Goal: Task Accomplishment & Management: Manage account settings

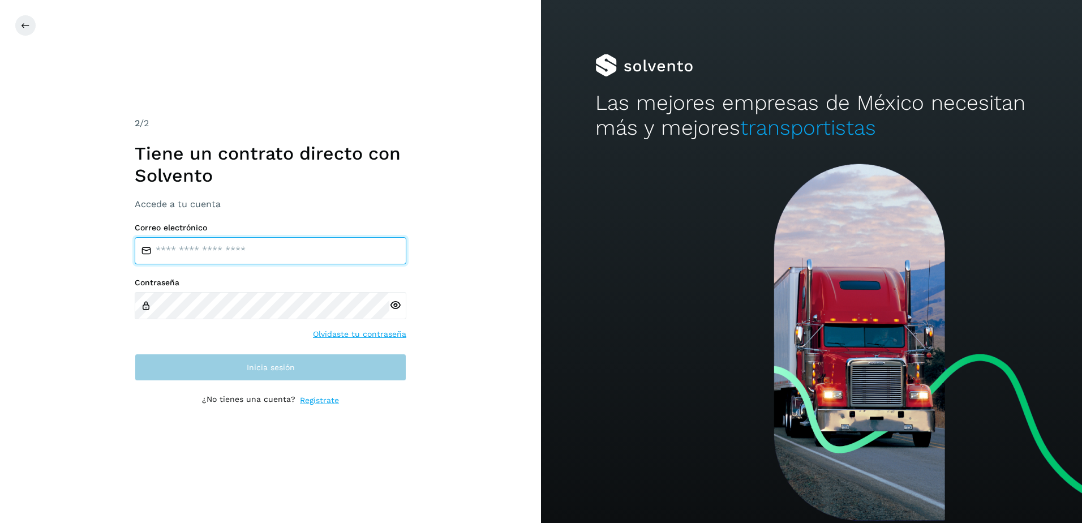
type input "**********"
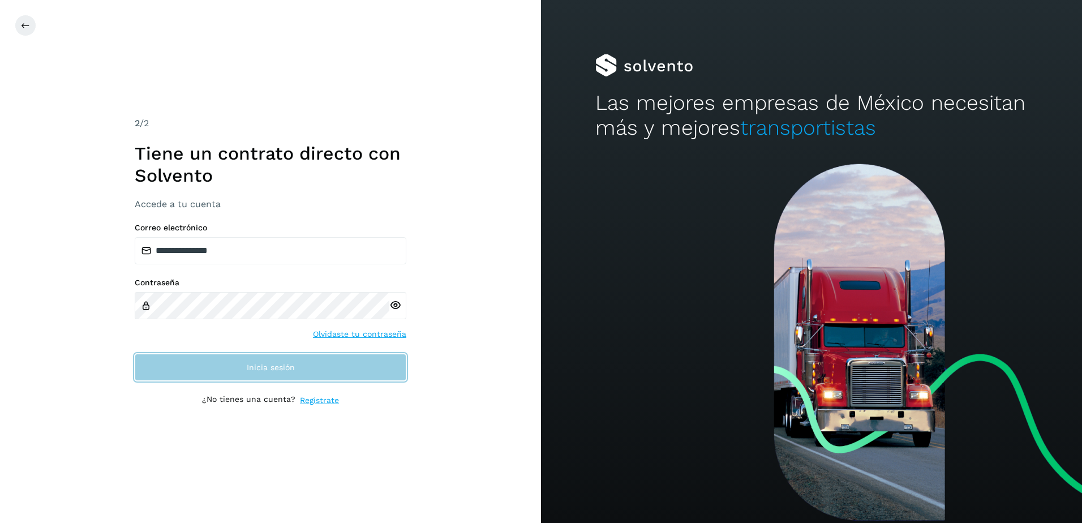
click at [282, 372] on button "Inicia sesión" at bounding box center [271, 367] width 272 height 27
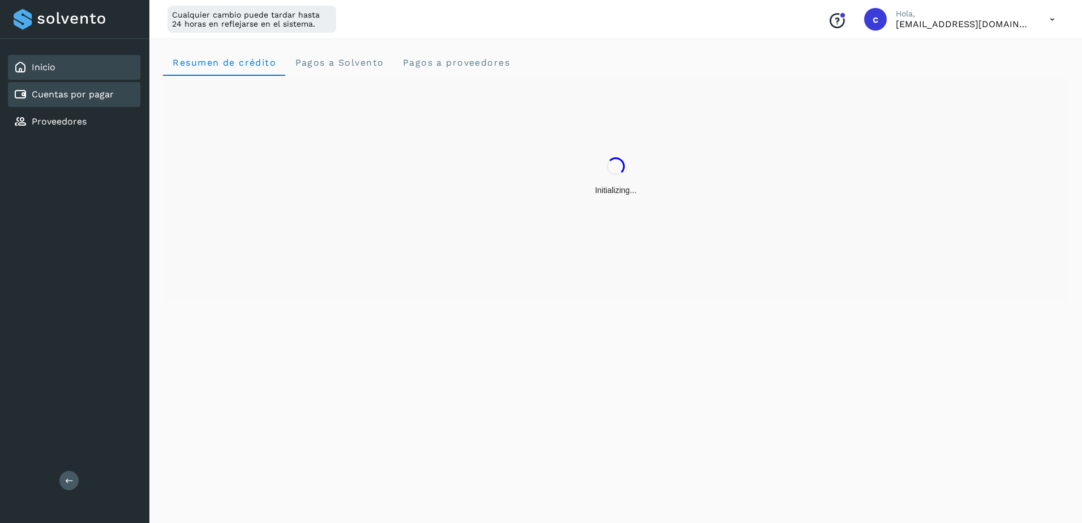
click at [94, 104] on div "Cuentas por pagar" at bounding box center [74, 94] width 132 height 25
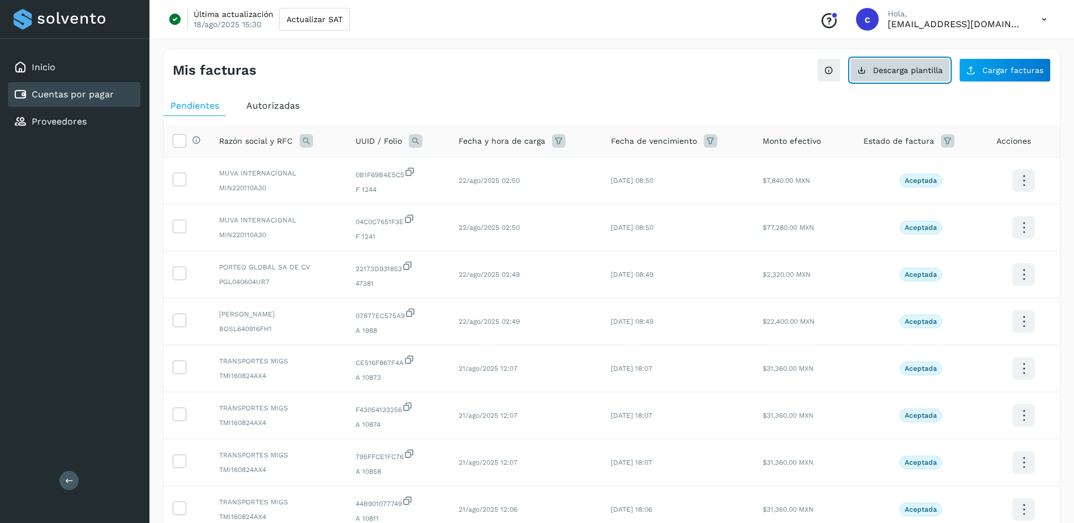
click at [881, 68] on span "Descarga plantilla" at bounding box center [908, 70] width 70 height 8
click at [72, 93] on link "Cuentas por pagar" at bounding box center [73, 94] width 82 height 11
click at [1006, 75] on button "Cargar facturas" at bounding box center [1005, 70] width 92 height 24
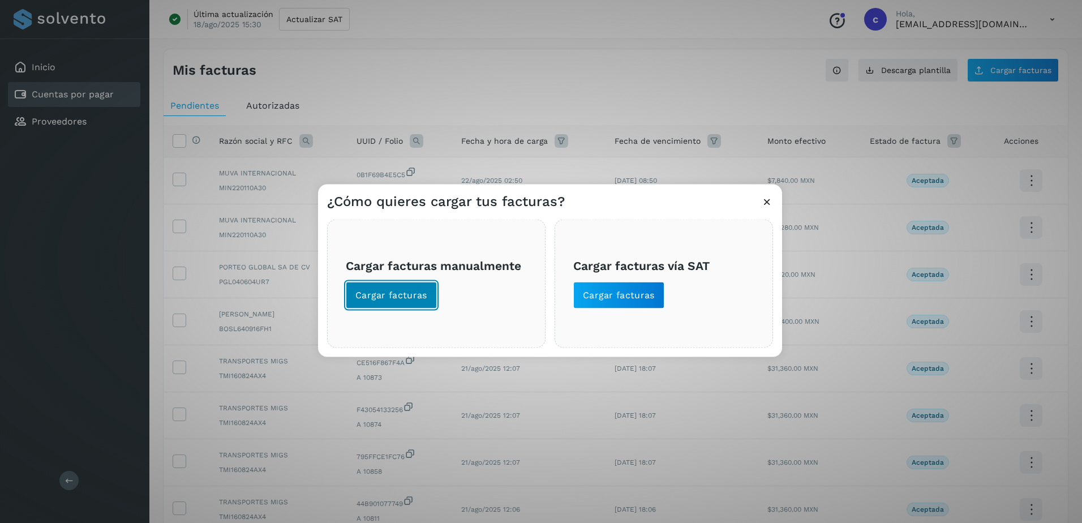
click at [417, 292] on span "Cargar facturas" at bounding box center [391, 295] width 72 height 12
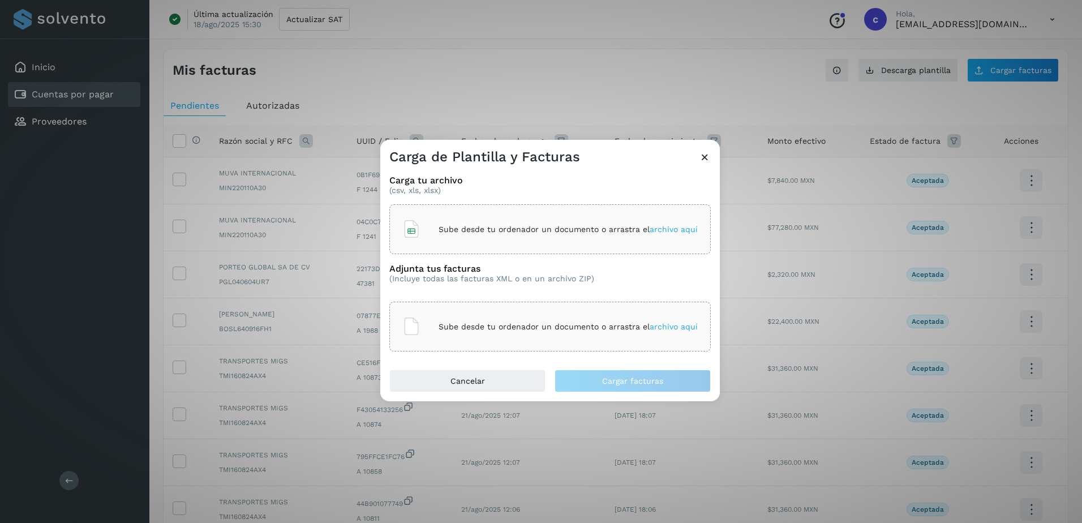
click at [452, 243] on div "Sube desde tu ordenador un documento o arrastra el archivo aquí" at bounding box center [549, 229] width 295 height 31
click at [507, 355] on div "Carga tu archivo (csv, xls, xlsx) Plantilla+de+Facturas - 2025-08-22T145956.025…" at bounding box center [550, 268] width 340 height 204
click at [507, 335] on div "Sube desde tu ordenador un documento o arrastra el archivo aquí" at bounding box center [549, 326] width 295 height 31
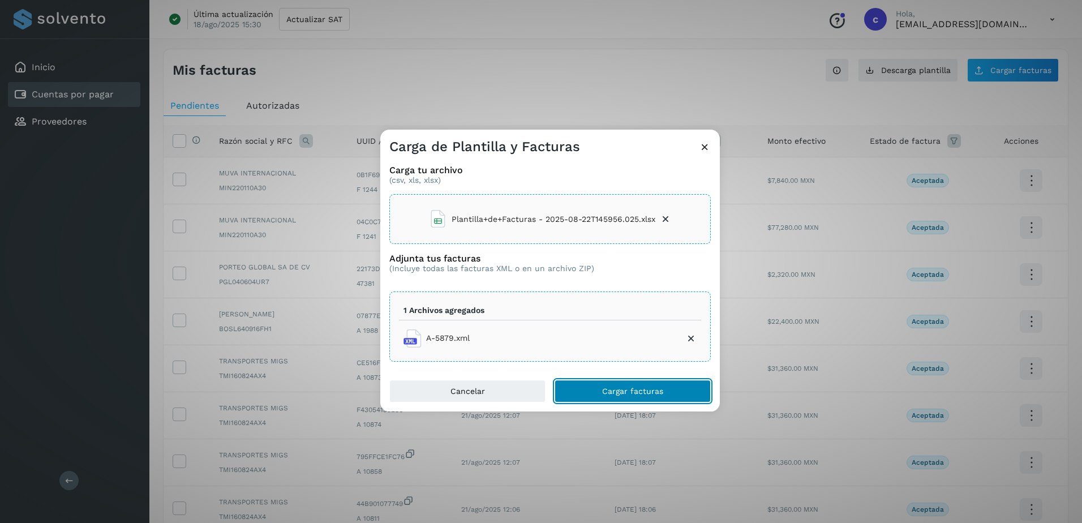
click at [612, 387] on span "Cargar facturas" at bounding box center [632, 391] width 61 height 8
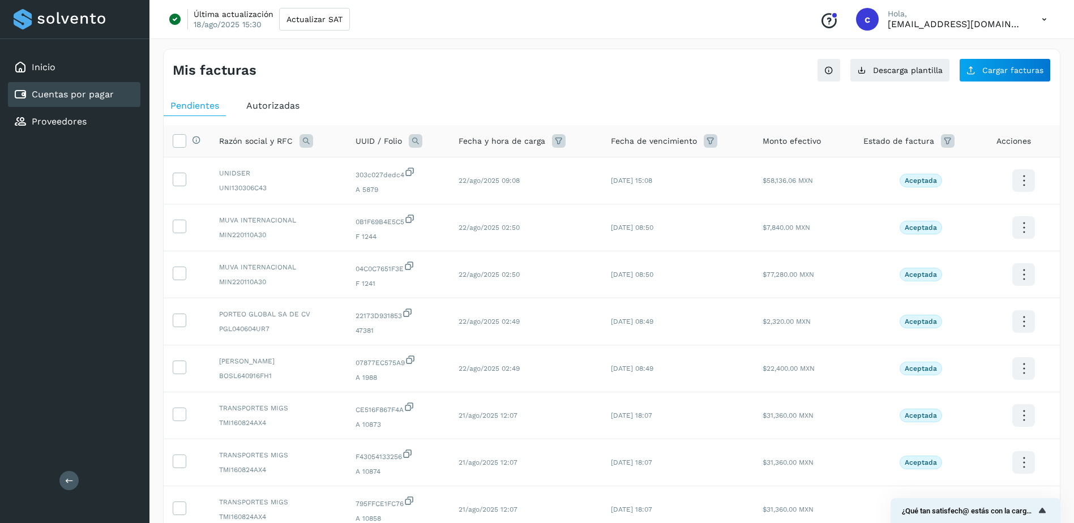
click at [417, 147] on icon at bounding box center [416, 141] width 14 height 14
click at [526, 194] on input "text" at bounding box center [491, 188] width 139 height 18
paste input "**********"
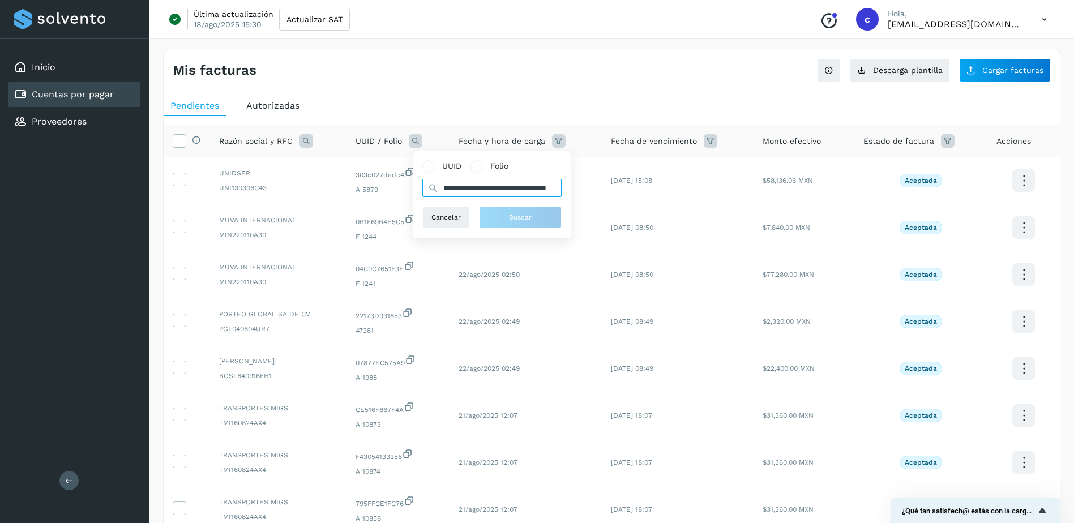
scroll to position [0, 48]
type input "**********"
click at [522, 221] on span "Buscar" at bounding box center [526, 217] width 23 height 10
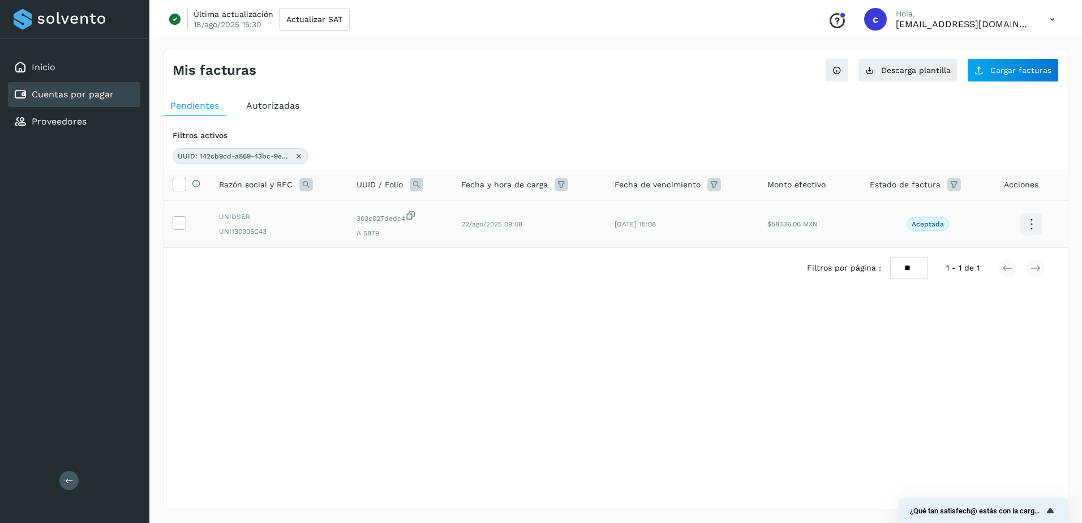
click at [171, 228] on td at bounding box center [187, 224] width 46 height 47
click at [177, 224] on icon at bounding box center [179, 222] width 12 height 12
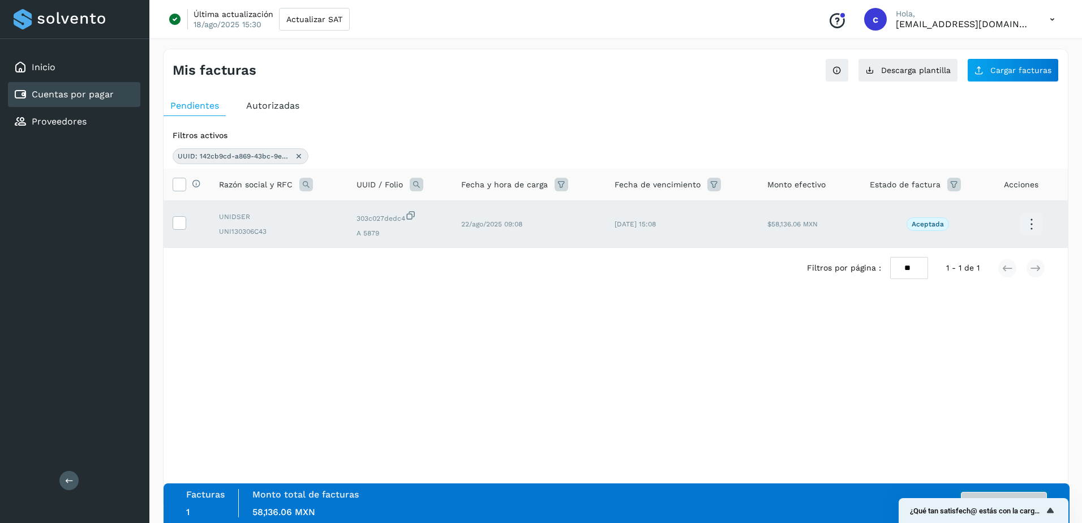
click at [985, 495] on button "Autorizar facturas" at bounding box center [1004, 503] width 86 height 23
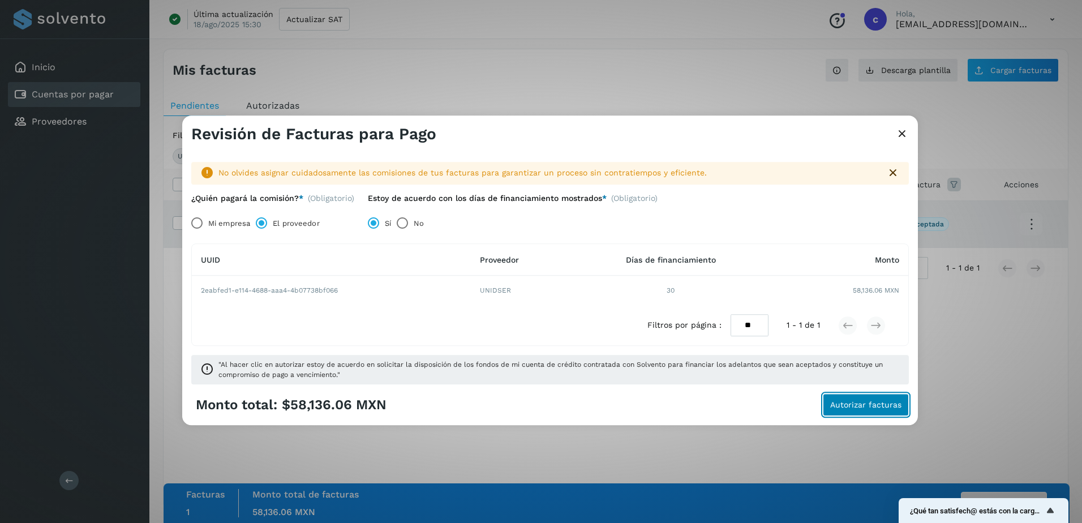
click at [846, 401] on span "Autorizar facturas" at bounding box center [865, 405] width 71 height 8
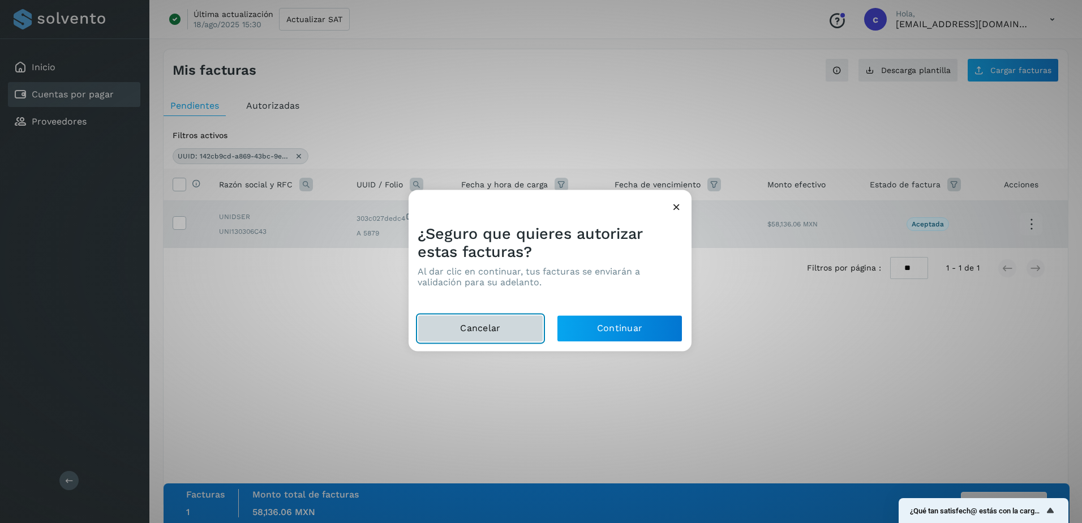
click at [529, 321] on button "Cancelar" at bounding box center [481, 328] width 126 height 27
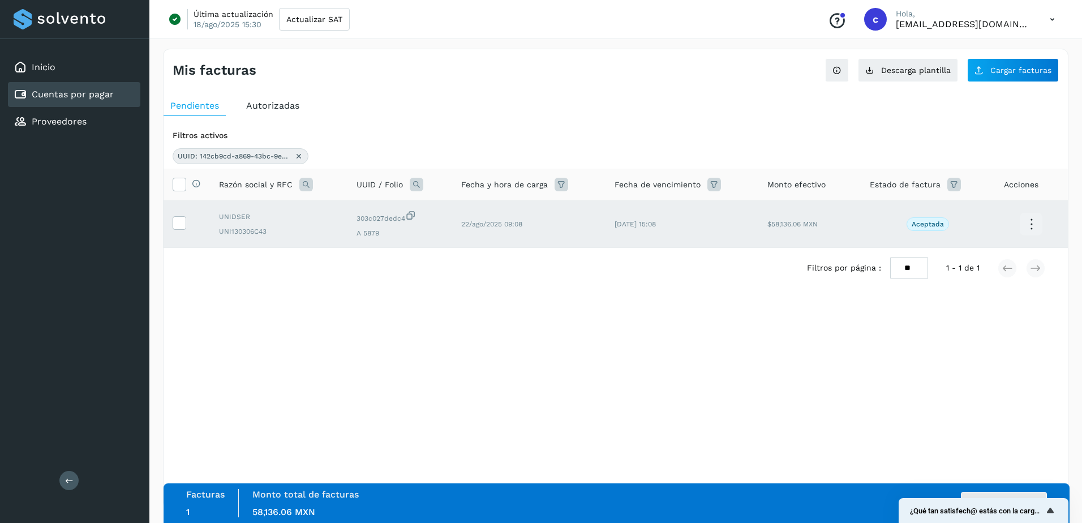
click at [1006, 491] on div "Facturas 1 Monto total de facturas Monto total 58,136.06 MXN Autorizar facturas" at bounding box center [616, 503] width 861 height 28
click at [1006, 494] on button "Autorizar facturas" at bounding box center [1004, 503] width 86 height 23
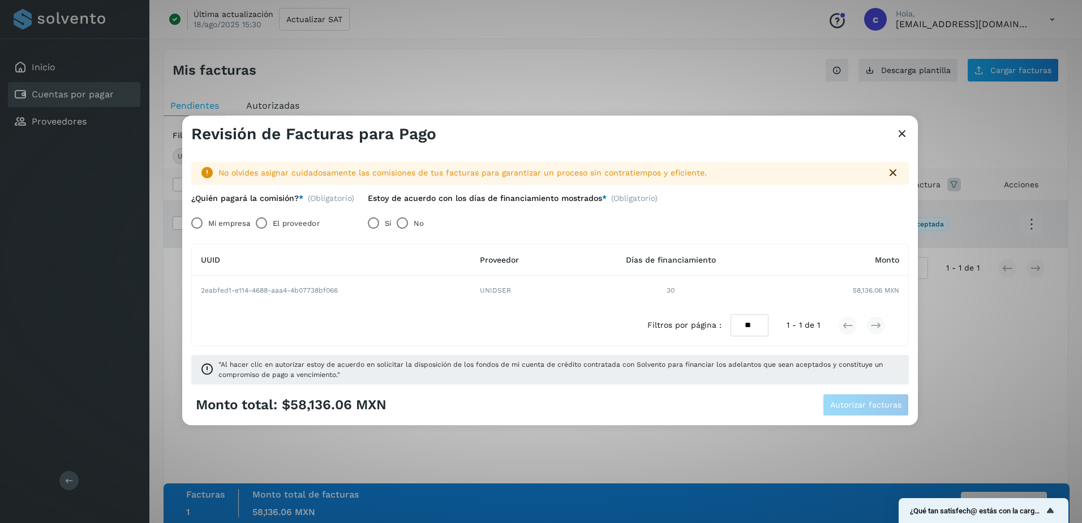
click at [285, 217] on label "El proveedor" at bounding box center [296, 223] width 46 height 23
click at [859, 402] on span "Autorizar facturas" at bounding box center [865, 405] width 71 height 8
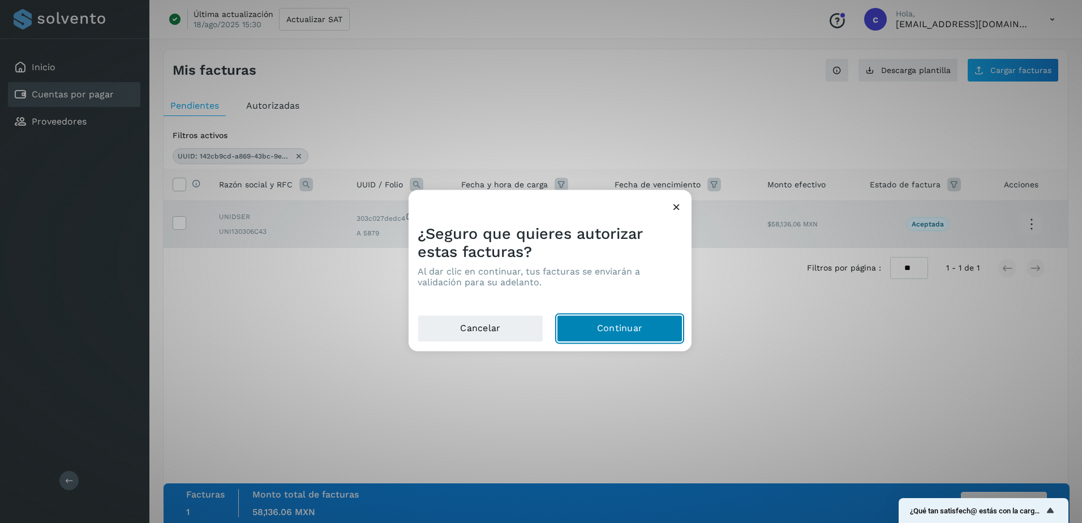
click at [653, 323] on button "Continuar" at bounding box center [620, 328] width 126 height 27
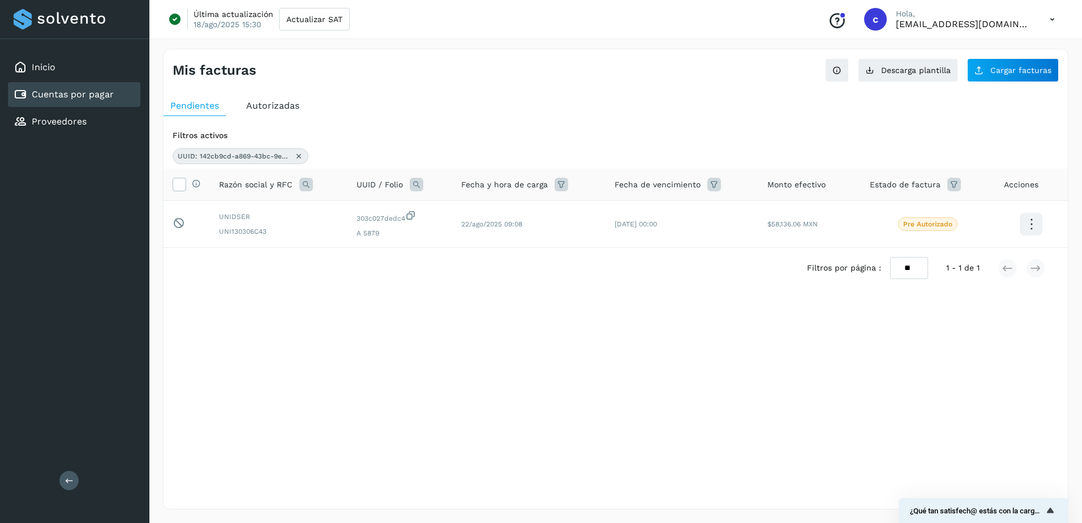
click at [302, 157] on icon at bounding box center [298, 156] width 9 height 9
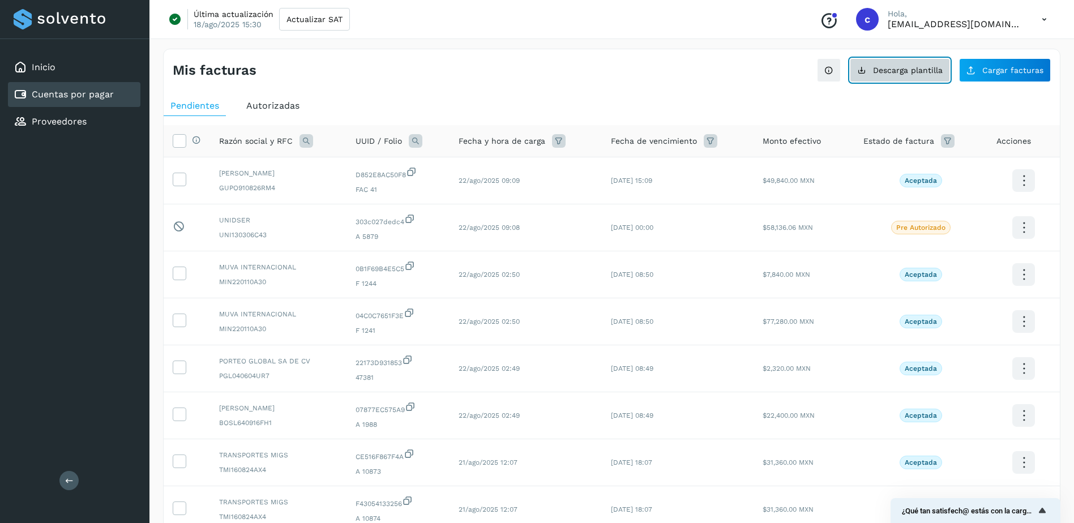
click at [877, 75] on button "Descarga plantilla" at bounding box center [900, 70] width 100 height 24
click at [93, 102] on div "Cuentas por pagar" at bounding box center [74, 94] width 132 height 25
click at [1026, 69] on span "Cargar facturas" at bounding box center [1012, 70] width 61 height 8
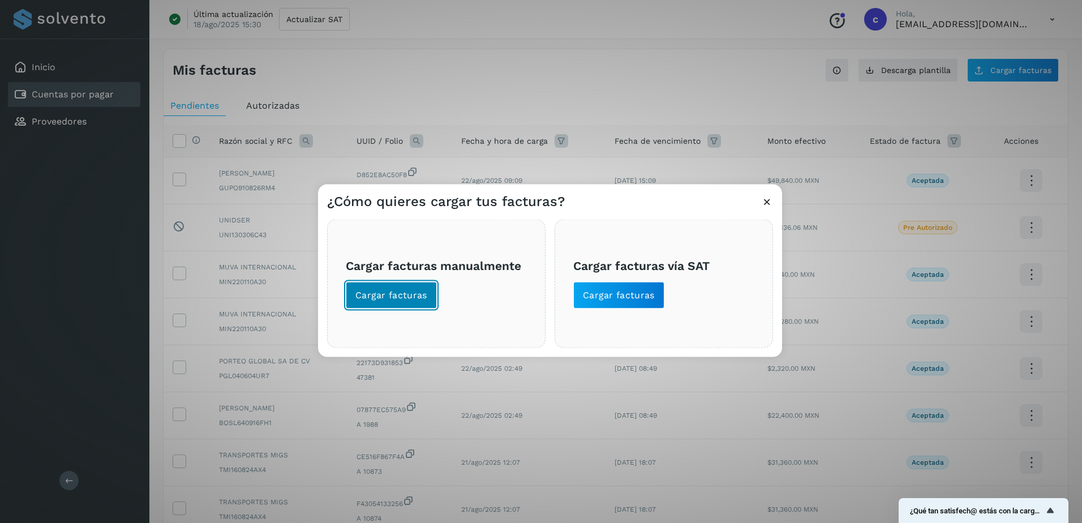
click at [402, 297] on span "Cargar facturas" at bounding box center [391, 295] width 72 height 12
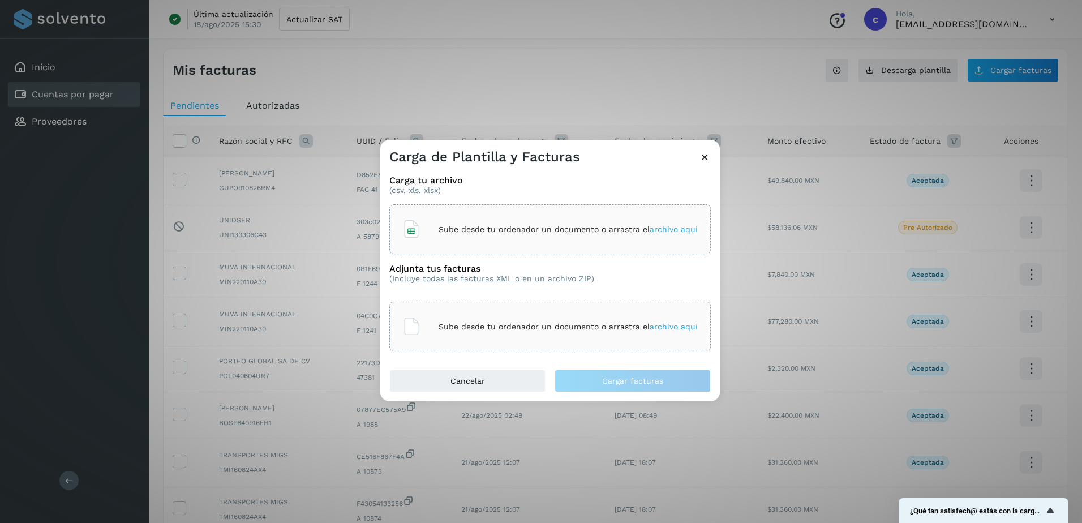
click at [463, 218] on div "Sube desde tu ordenador un documento o arrastra el archivo aquí" at bounding box center [549, 229] width 295 height 31
click at [575, 316] on div "Sube desde tu ordenador un documento o arrastra el archivo aquí" at bounding box center [549, 326] width 295 height 31
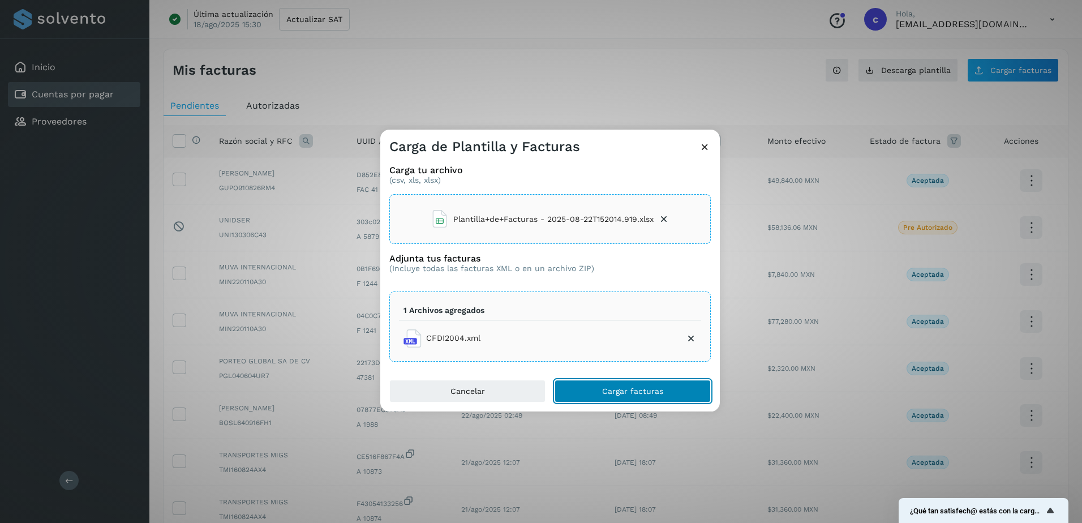
drag, startPoint x: 607, startPoint y: 400, endPoint x: 607, endPoint y: 393, distance: 6.8
click at [607, 400] on button "Cargar facturas" at bounding box center [633, 391] width 156 height 23
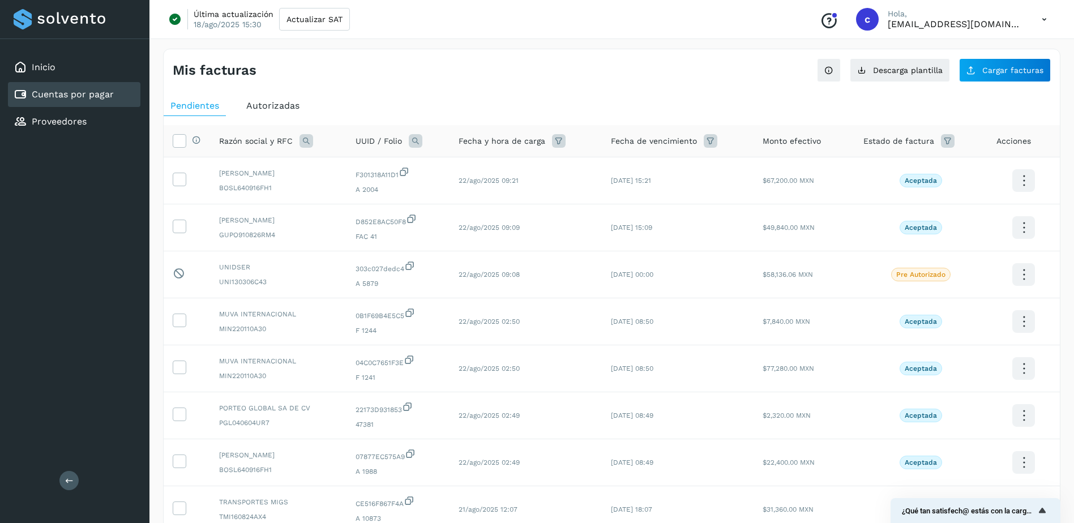
click at [449, 134] on th "UUID / Folio" at bounding box center [525, 141] width 152 height 32
click at [422, 143] on icon at bounding box center [416, 141] width 14 height 14
click at [470, 181] on input "text" at bounding box center [503, 188] width 139 height 18
paste input "**********"
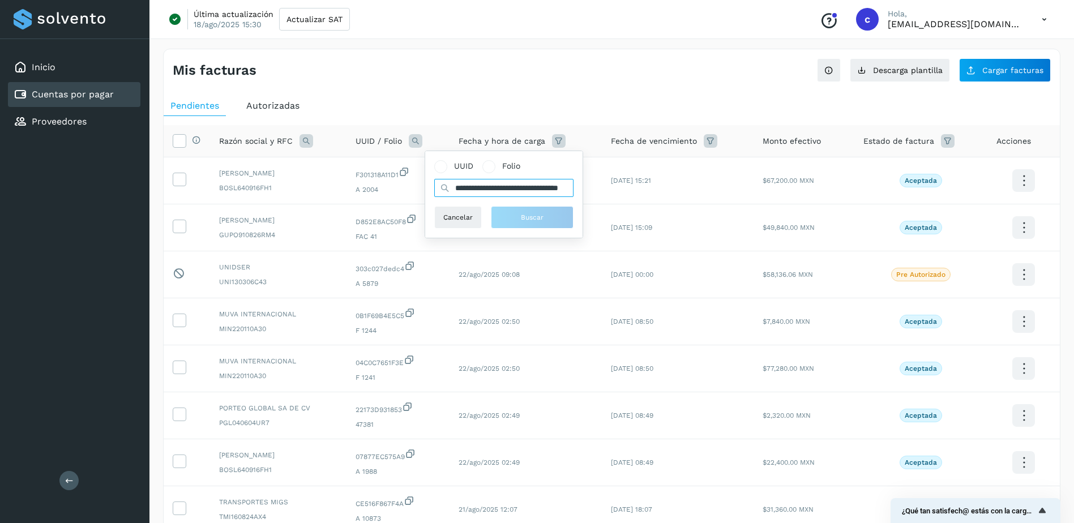
scroll to position [0, 46]
type input "**********"
click at [554, 211] on button "Buscar" at bounding box center [537, 217] width 83 height 23
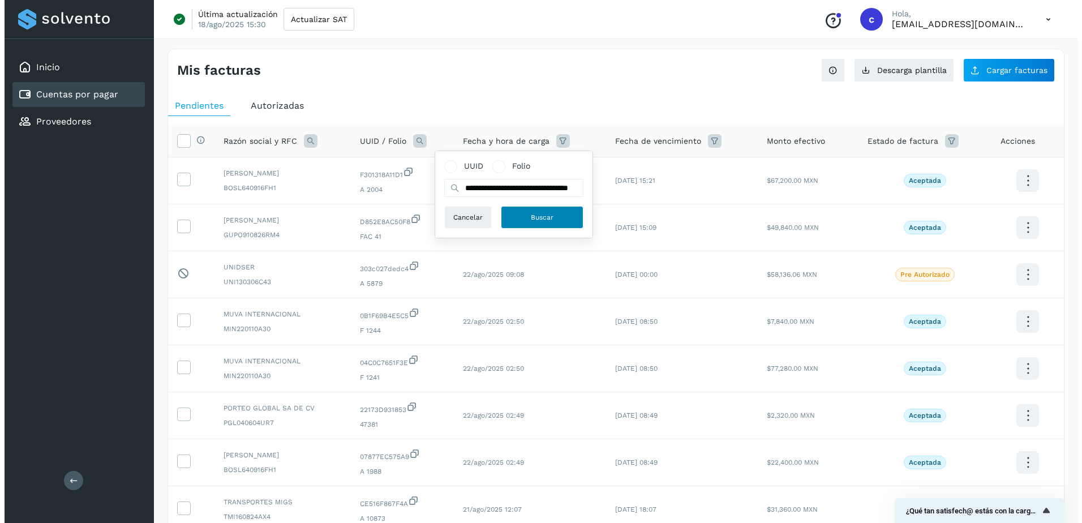
scroll to position [0, 0]
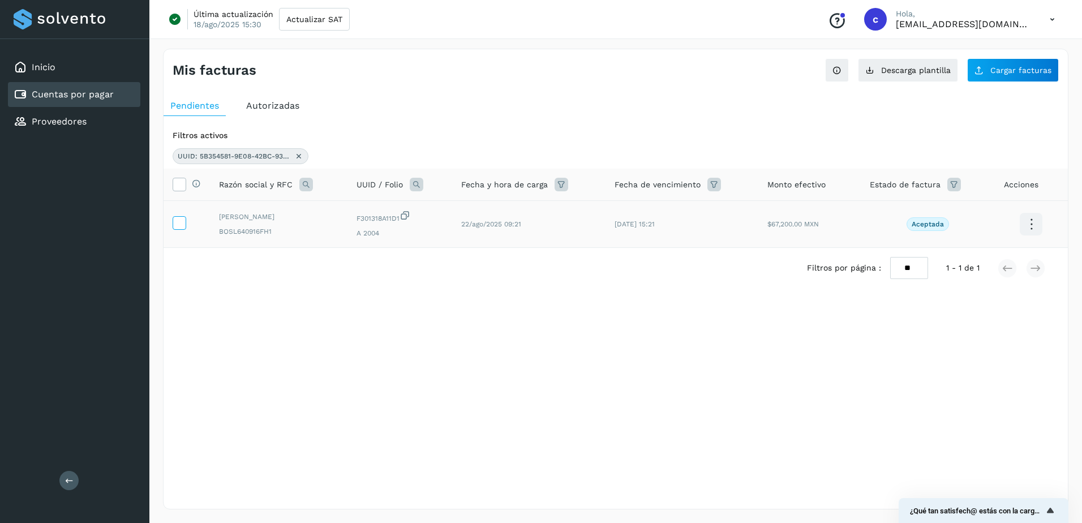
click at [176, 225] on icon at bounding box center [179, 222] width 12 height 12
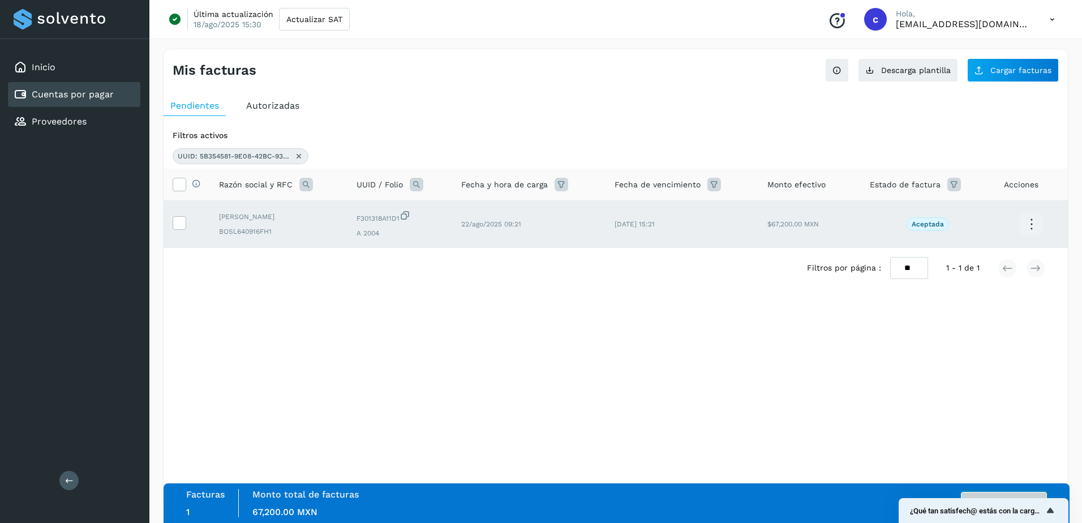
click at [987, 494] on button "Autorizar facturas" at bounding box center [1004, 503] width 86 height 23
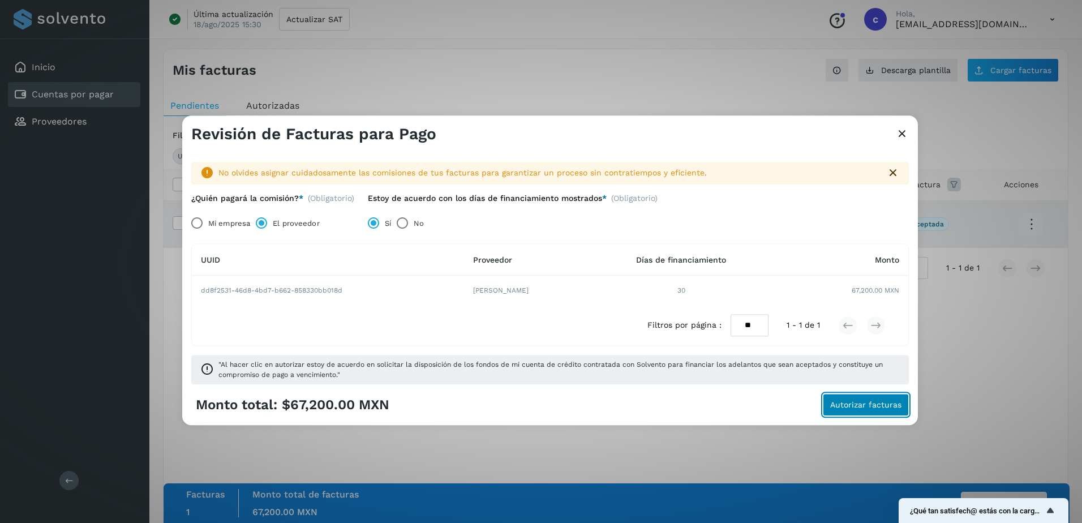
click at [842, 412] on button "Autorizar facturas" at bounding box center [866, 405] width 86 height 23
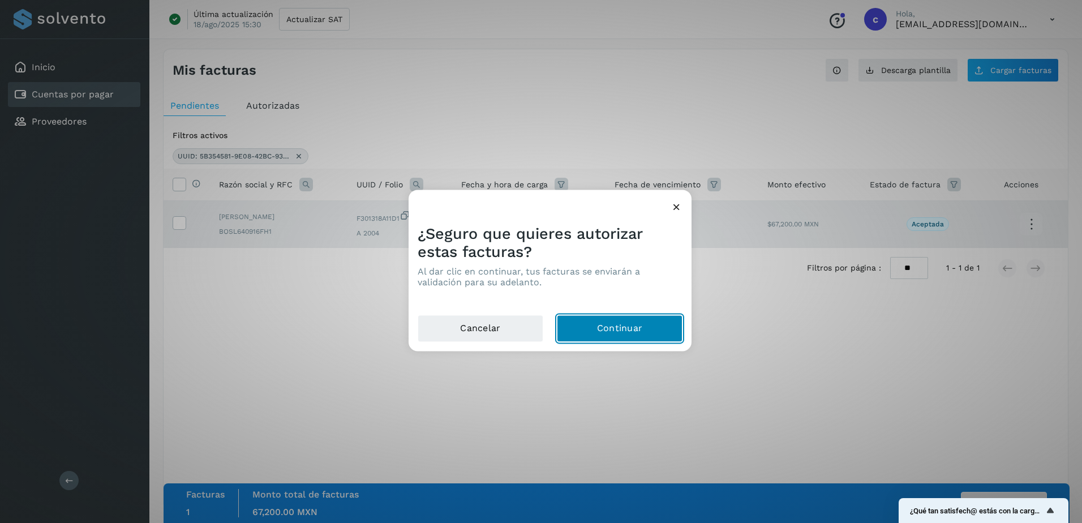
click at [620, 337] on button "Continuar" at bounding box center [620, 328] width 126 height 27
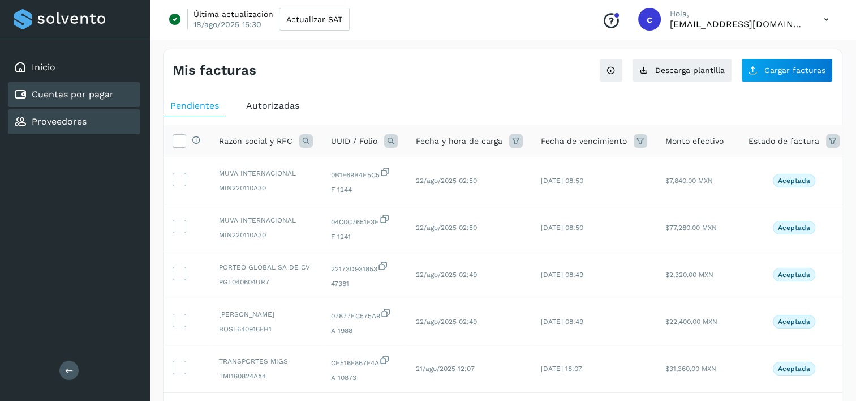
click at [68, 117] on link "Proveedores" at bounding box center [59, 121] width 55 height 11
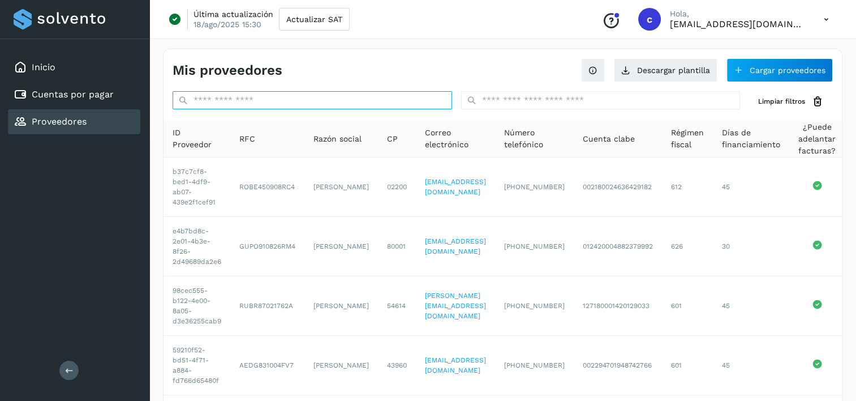
click at [318, 104] on input "text" at bounding box center [313, 100] width 280 height 18
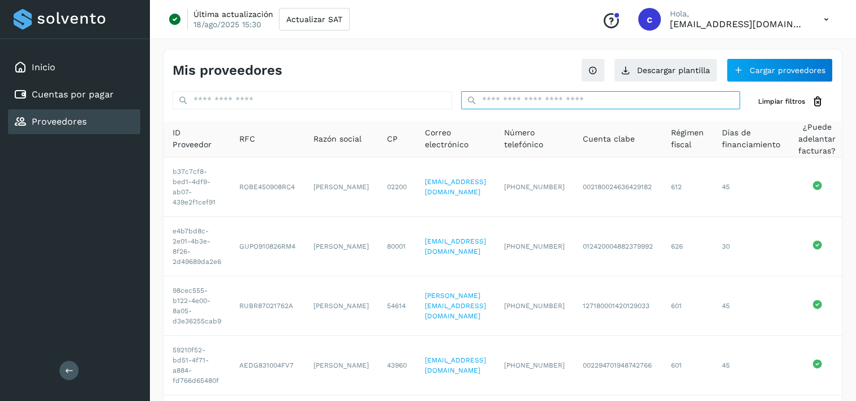
click at [584, 98] on input "text" at bounding box center [601, 100] width 280 height 18
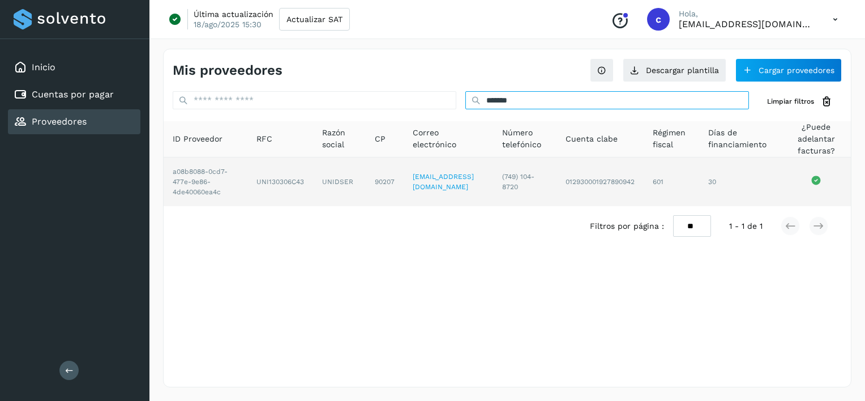
type input "*******"
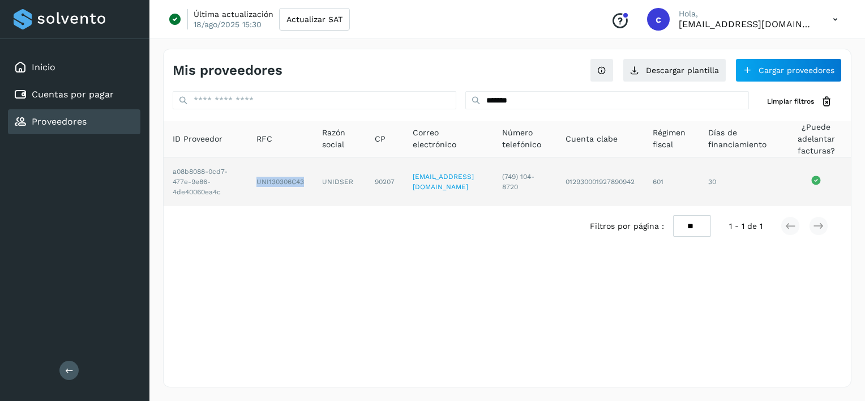
drag, startPoint x: 240, startPoint y: 187, endPoint x: 297, endPoint y: 182, distance: 56.8
click at [297, 182] on tr "a08b8088-0cd7-477e-9e86-4de40060ea4c UNI130306C43 UNIDSER 90207 [EMAIL_ADDRESS]…" at bounding box center [507, 181] width 687 height 49
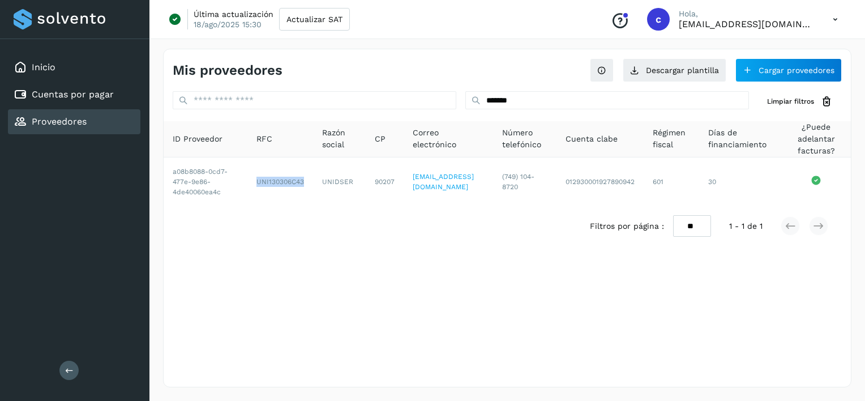
copy tr "UNI130306C43"
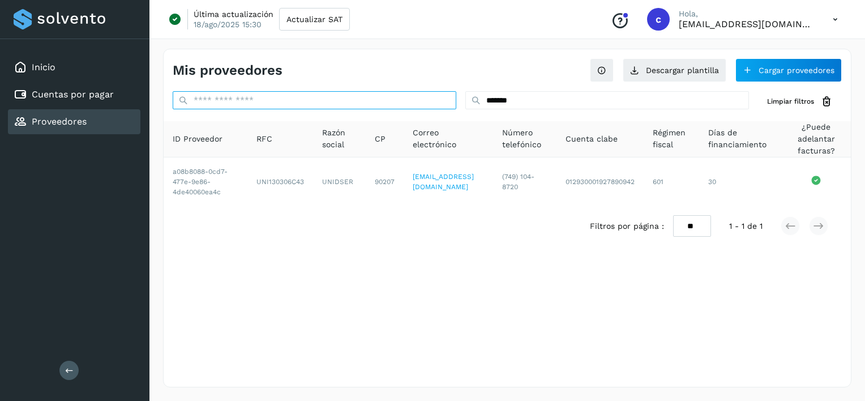
click at [298, 105] on input "text" at bounding box center [315, 100] width 284 height 18
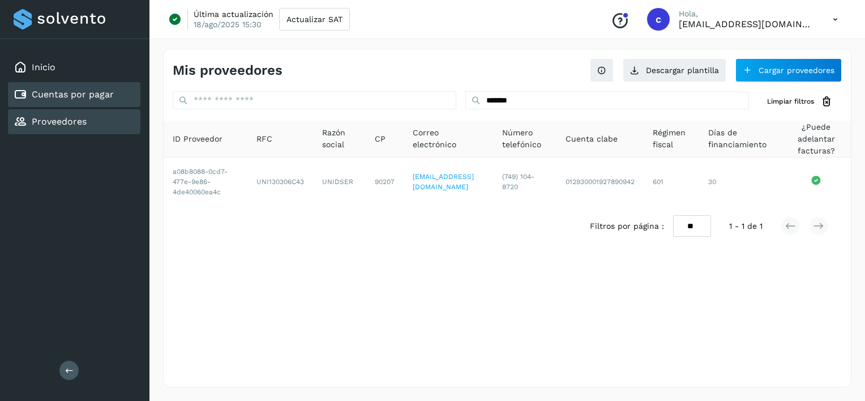
click at [77, 96] on link "Cuentas por pagar" at bounding box center [73, 94] width 82 height 11
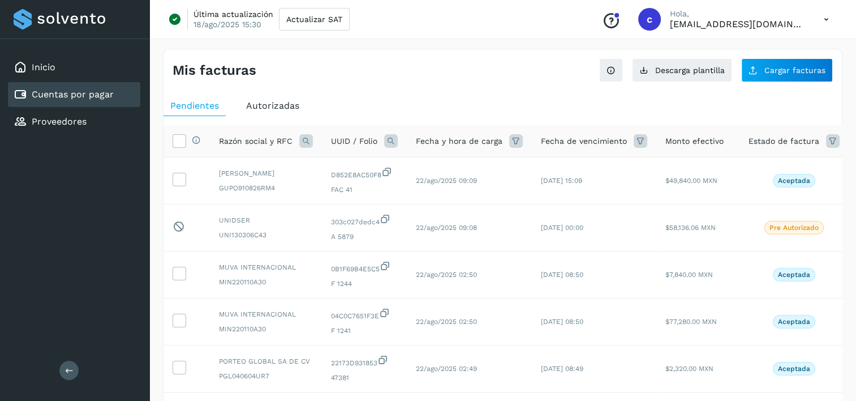
click at [388, 145] on icon at bounding box center [391, 141] width 14 height 14
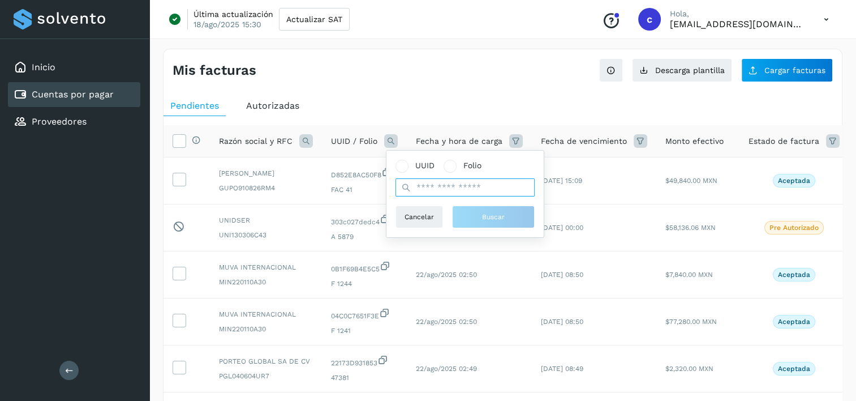
click at [475, 186] on input "text" at bounding box center [465, 187] width 139 height 18
paste input "**********"
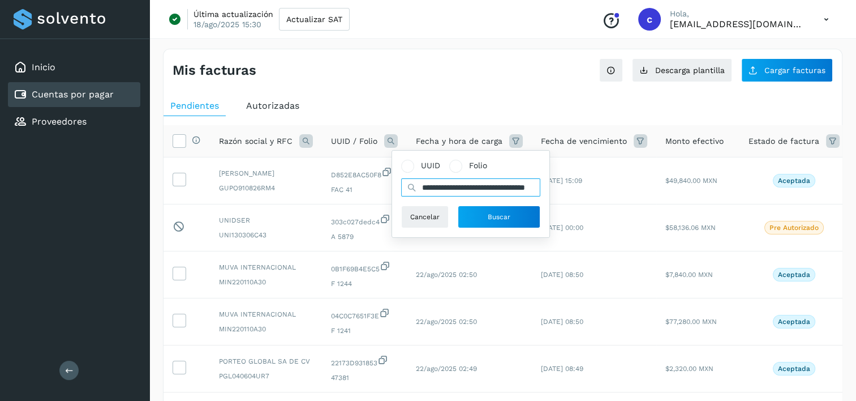
scroll to position [0, 57]
type input "**********"
click at [475, 220] on button "Buscar" at bounding box center [499, 216] width 83 height 23
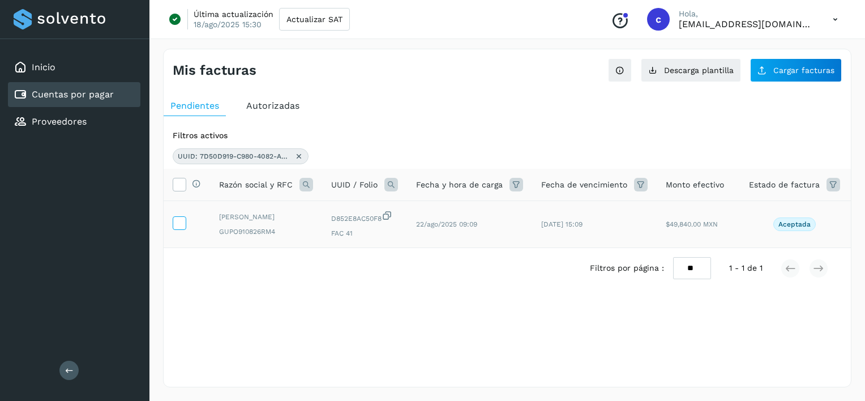
click at [173, 229] on label at bounding box center [180, 223] width 14 height 14
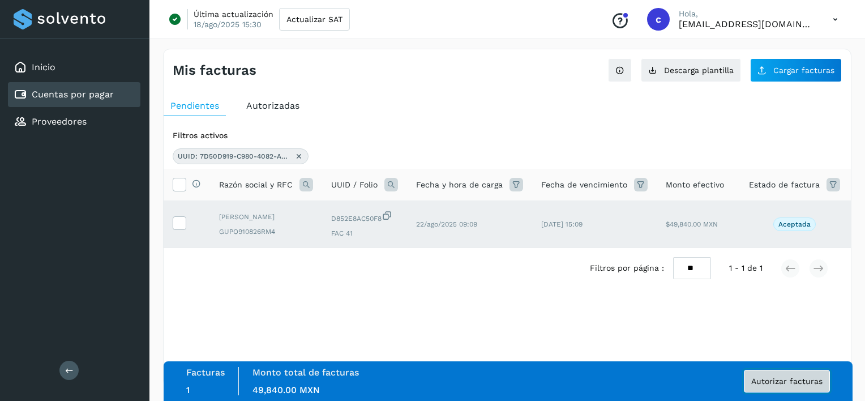
click at [813, 379] on span "Autorizar facturas" at bounding box center [786, 381] width 71 height 8
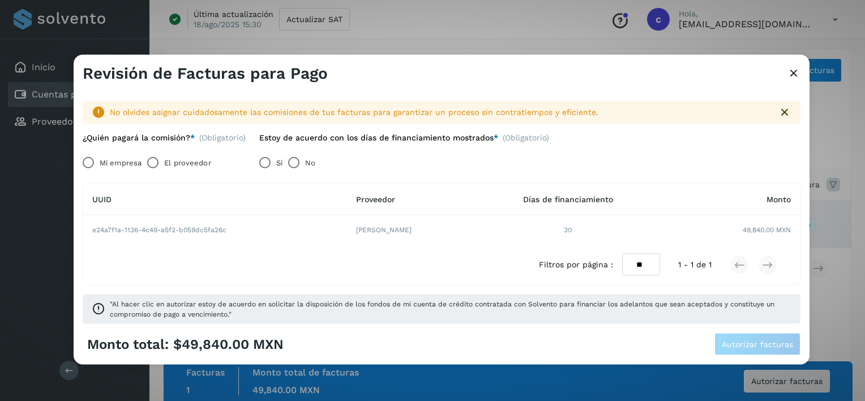
click at [170, 152] on label "El proveedor" at bounding box center [187, 162] width 46 height 23
click at [174, 161] on label "El proveedor" at bounding box center [187, 162] width 46 height 23
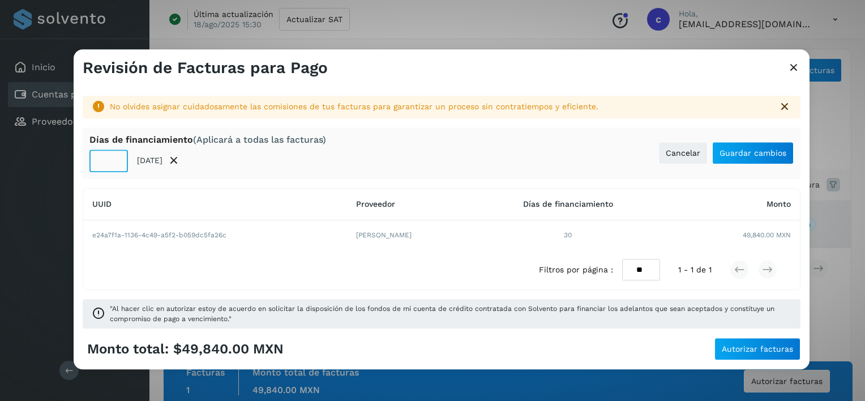
click at [109, 157] on input "**" at bounding box center [108, 160] width 38 height 23
type input "**"
click at [748, 156] on span "Guardar cambios" at bounding box center [752, 153] width 67 height 8
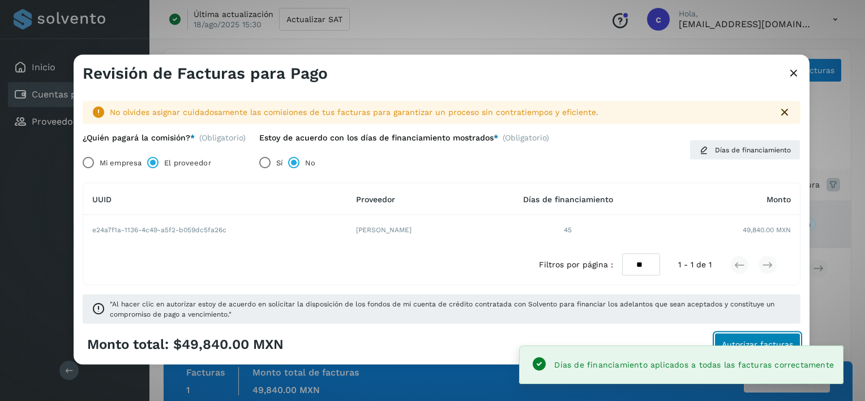
click at [761, 335] on button "Autorizar facturas" at bounding box center [757, 343] width 86 height 23
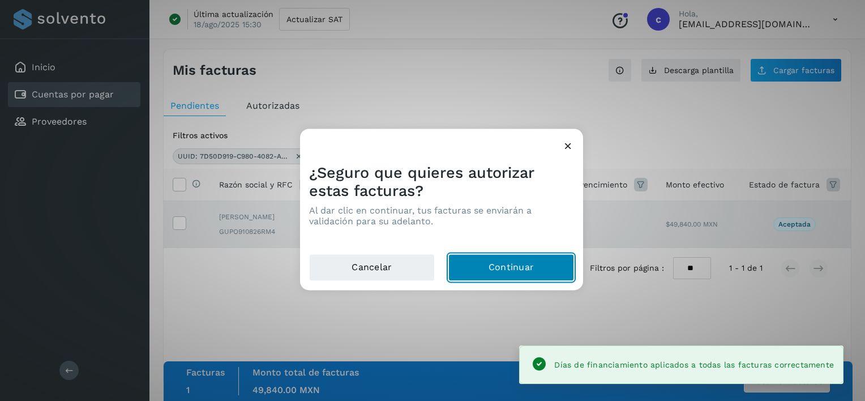
click at [477, 271] on button "Continuar" at bounding box center [511, 267] width 126 height 27
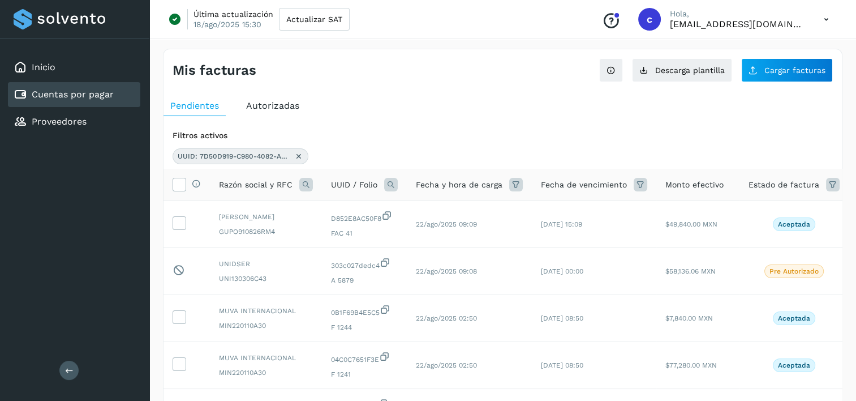
click at [297, 156] on icon at bounding box center [298, 156] width 9 height 9
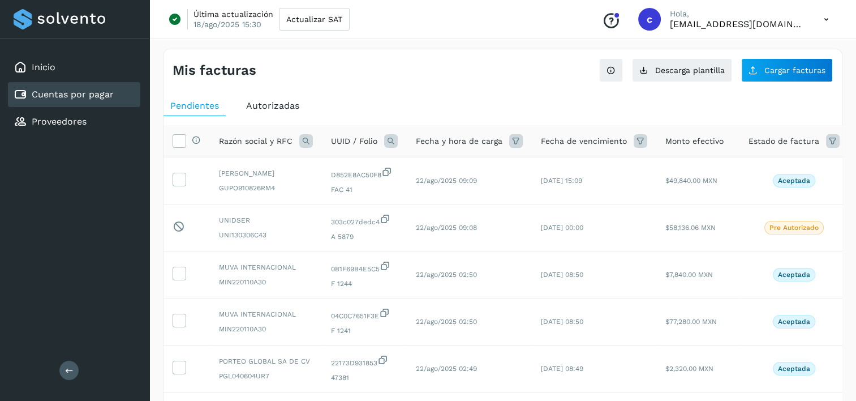
click at [392, 140] on icon at bounding box center [391, 141] width 14 height 14
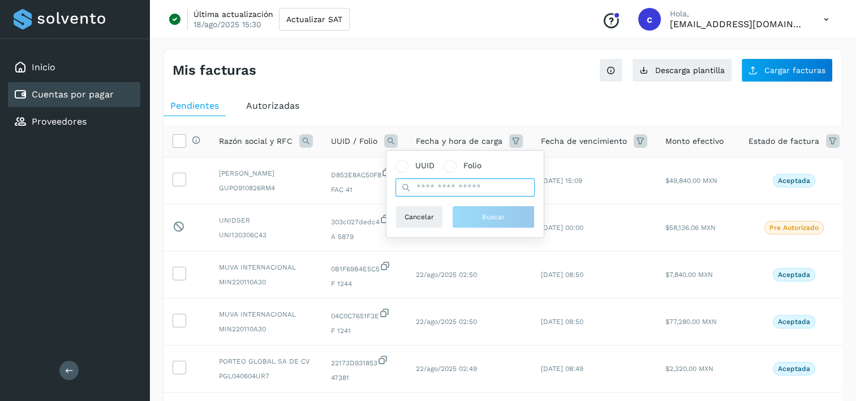
click at [455, 192] on input "text" at bounding box center [465, 187] width 139 height 18
paste input "**********"
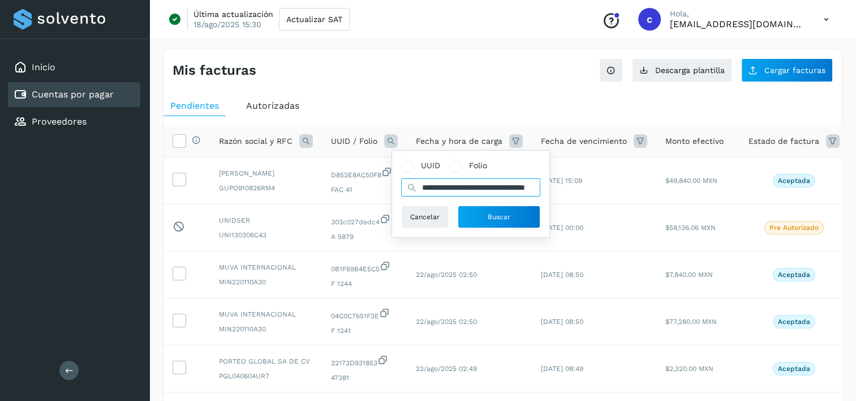
scroll to position [0, 54]
type input "**********"
click at [475, 209] on button "Buscar" at bounding box center [499, 216] width 83 height 23
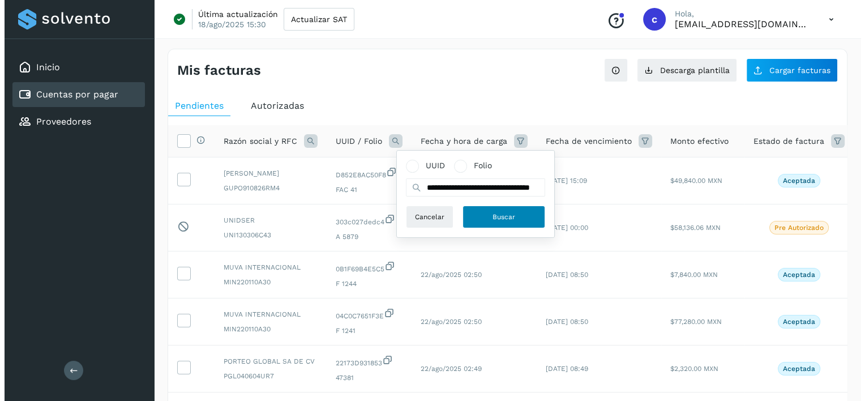
scroll to position [0, 0]
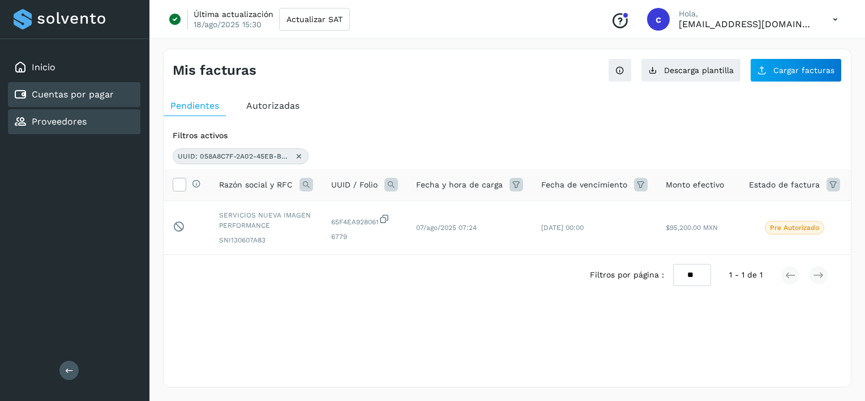
click at [78, 118] on link "Proveedores" at bounding box center [59, 121] width 55 height 11
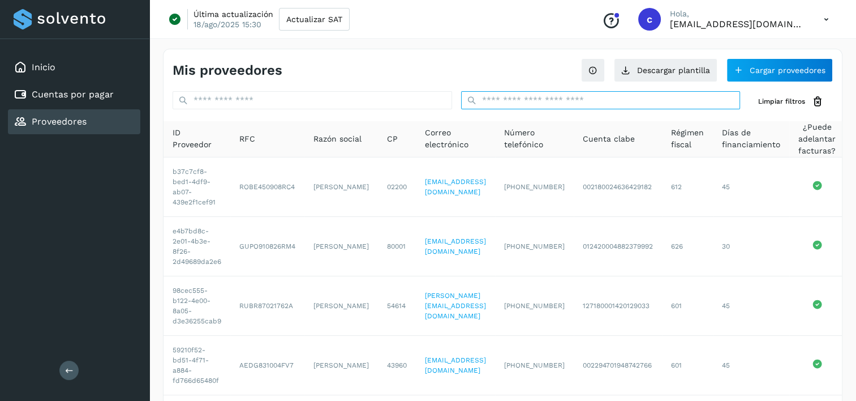
click at [521, 108] on input "text" at bounding box center [601, 100] width 280 height 18
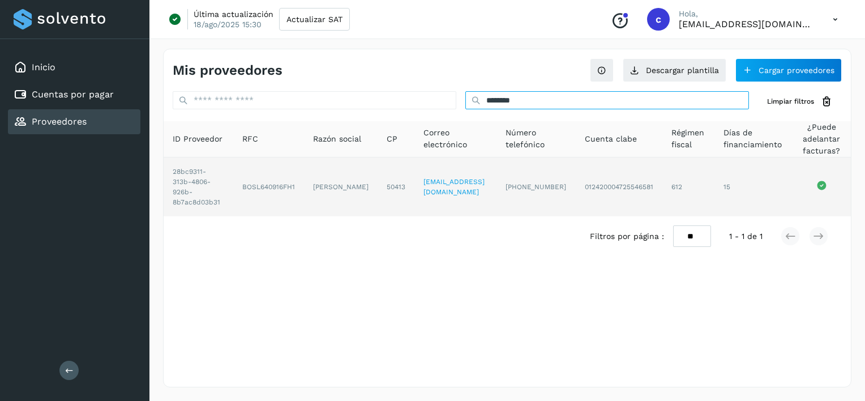
type input "*******"
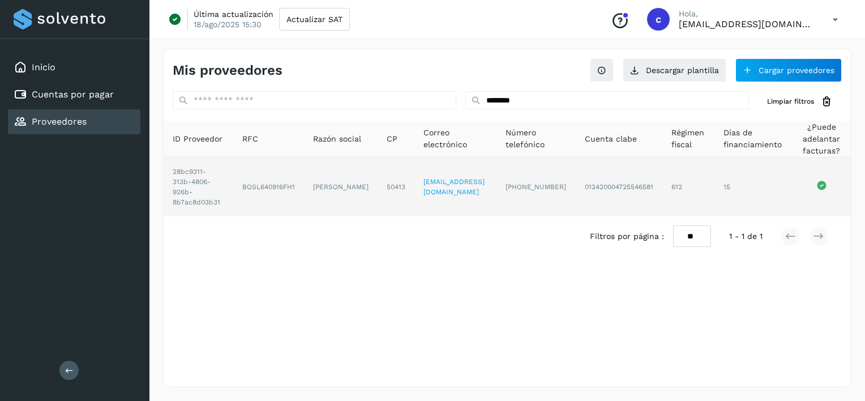
drag, startPoint x: 325, startPoint y: 170, endPoint x: 349, endPoint y: 191, distance: 32.1
click at [378, 191] on td "[PERSON_NAME]" at bounding box center [396, 186] width 37 height 59
drag, startPoint x: 349, startPoint y: 191, endPoint x: 355, endPoint y: 194, distance: 6.8
click at [378, 194] on td "[PERSON_NAME]" at bounding box center [396, 186] width 37 height 59
copy td "[PERSON_NAME]"
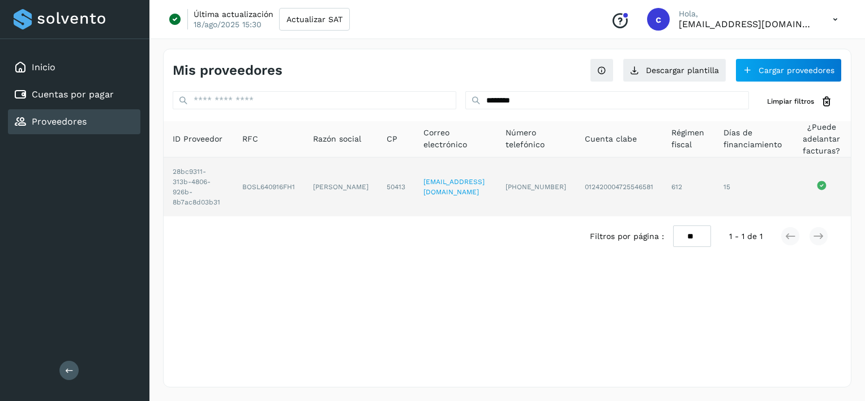
click at [304, 200] on td "BOSL640916FH1" at bounding box center [341, 186] width 74 height 59
drag, startPoint x: 248, startPoint y: 177, endPoint x: 302, endPoint y: 191, distance: 56.1
click at [304, 191] on td "BOSL640916FH1" at bounding box center [341, 186] width 74 height 59
copy td "BOSL640916FH1"
